Goal: Find contact information: Find contact information

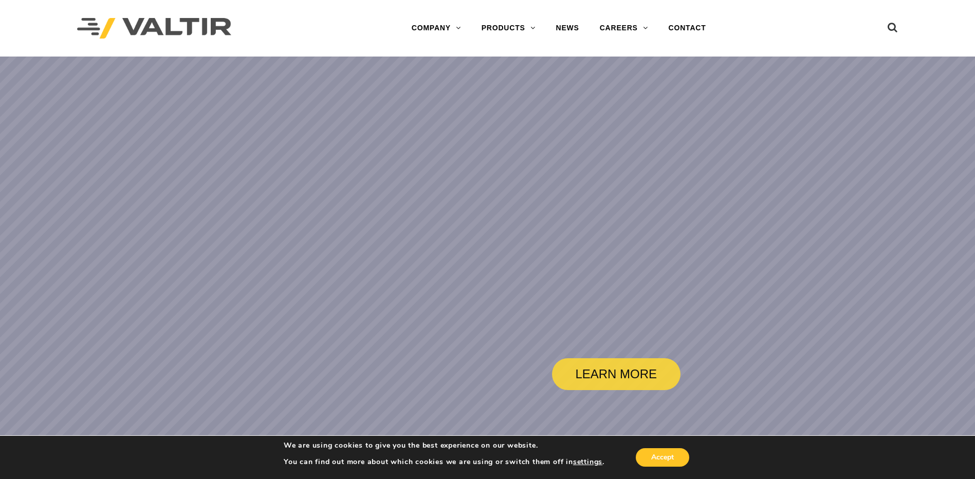
click at [685, 28] on link "CONTACT" at bounding box center [688, 28] width 58 height 21
